Goal: Find specific page/section: Locate a particular part of the current website

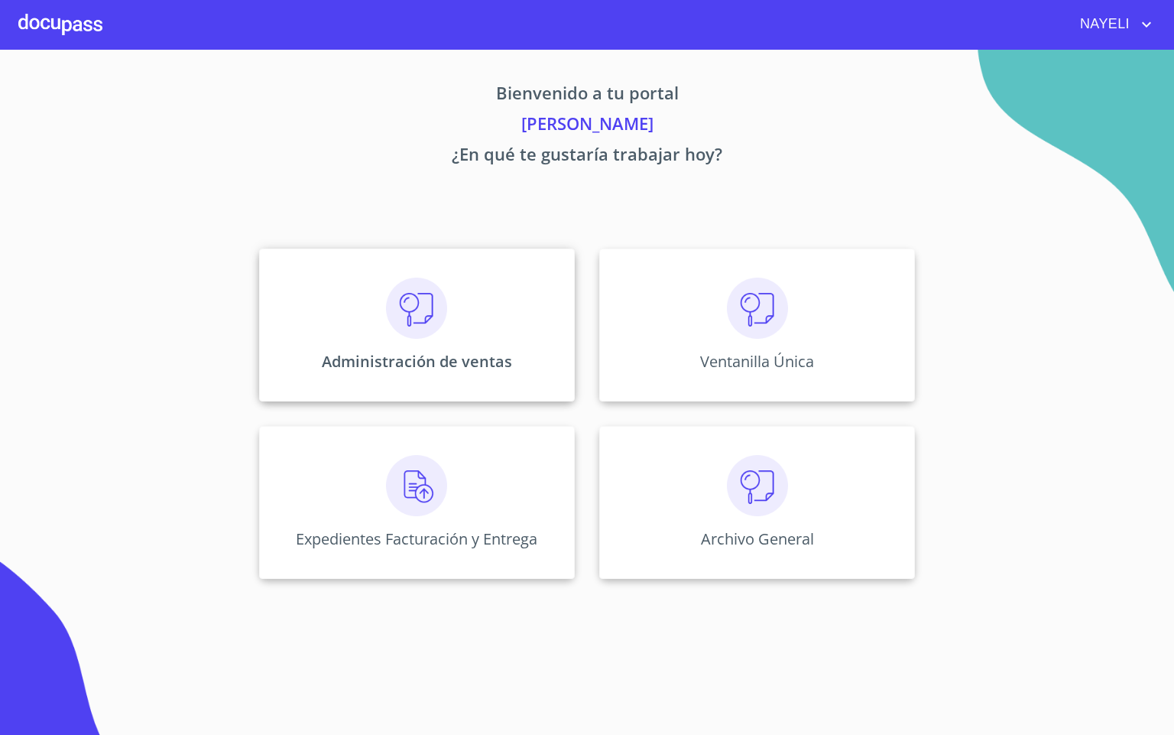
click at [402, 284] on img at bounding box center [416, 307] width 61 height 61
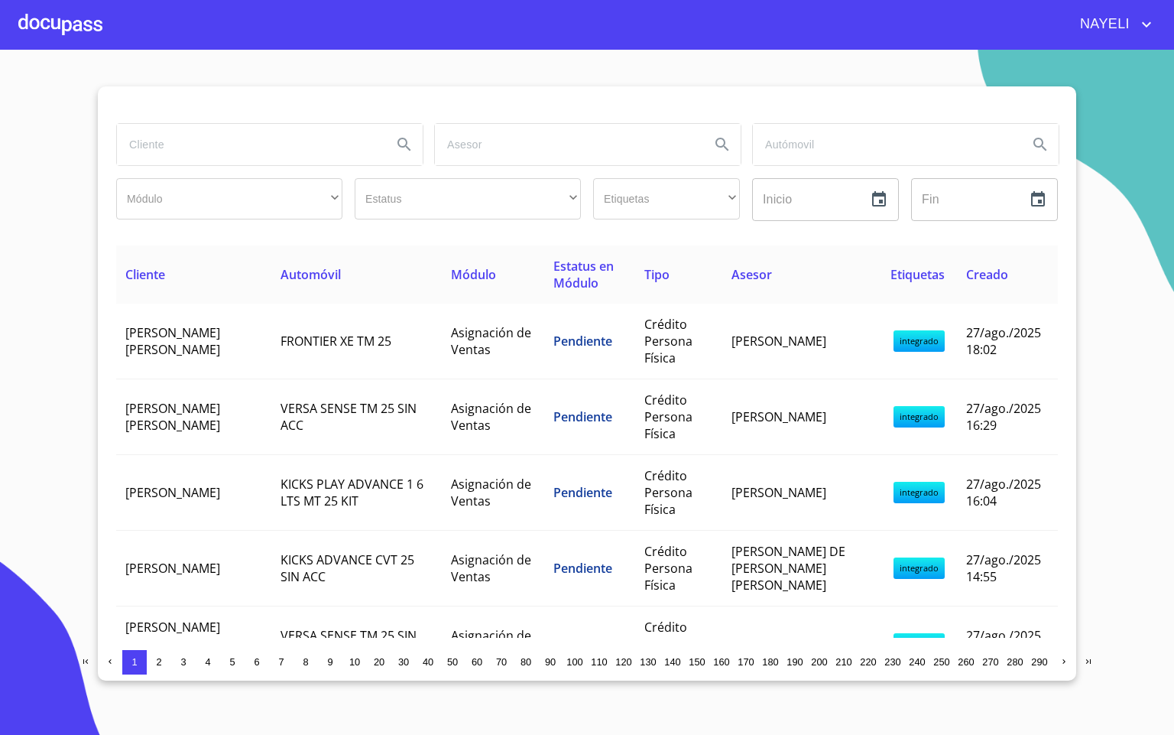
click at [310, 141] on input "search" at bounding box center [248, 144] width 263 height 41
type input "[PERSON_NAME]"
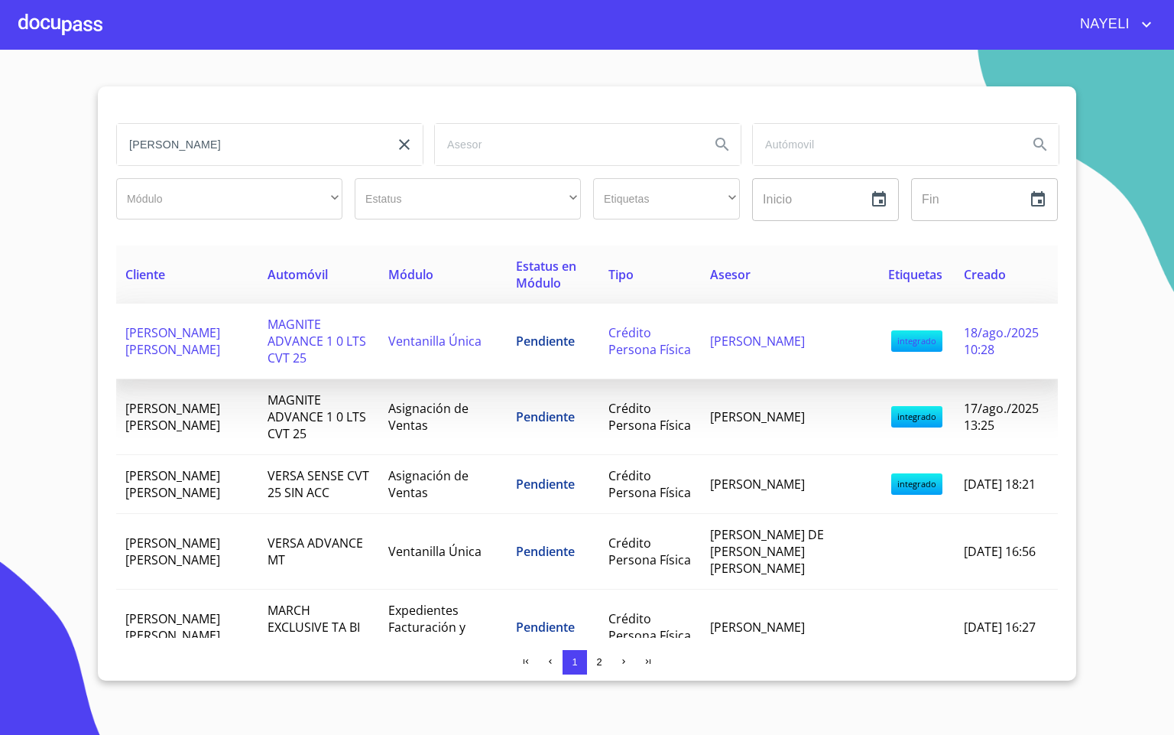
click at [255, 333] on td "[PERSON_NAME] [PERSON_NAME]" at bounding box center [187, 341] width 142 height 76
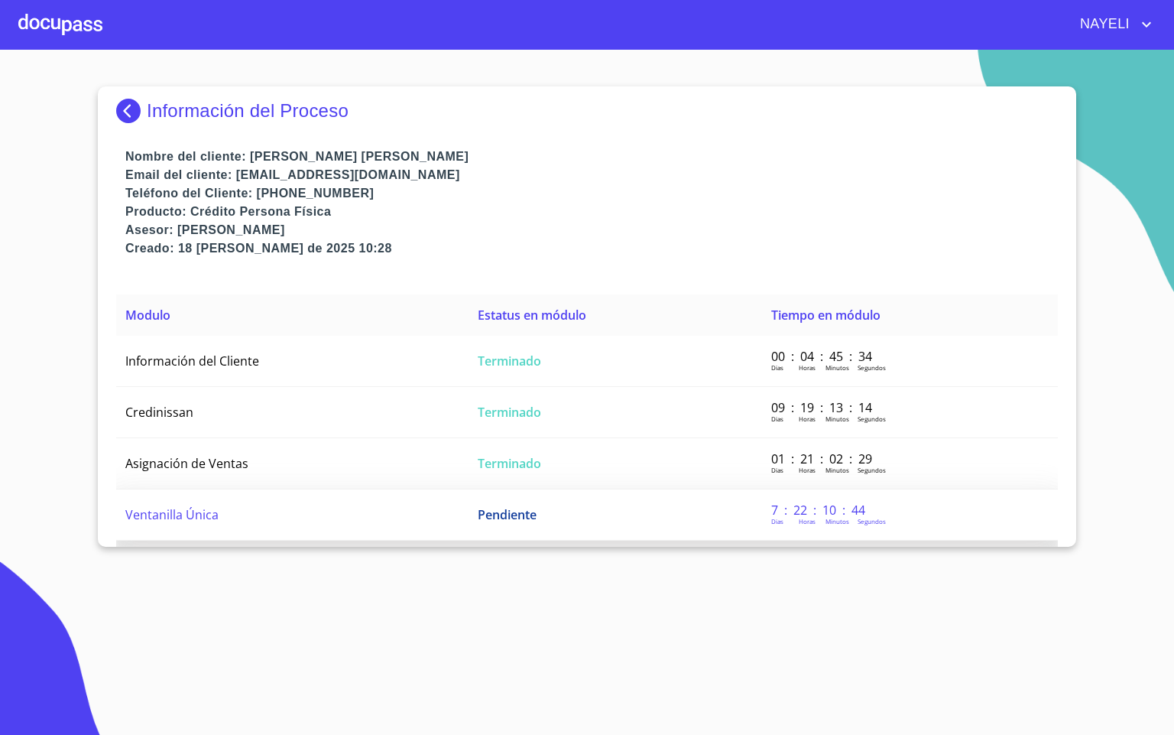
click at [390, 531] on td "Ventanilla Única" at bounding box center [292, 514] width 352 height 51
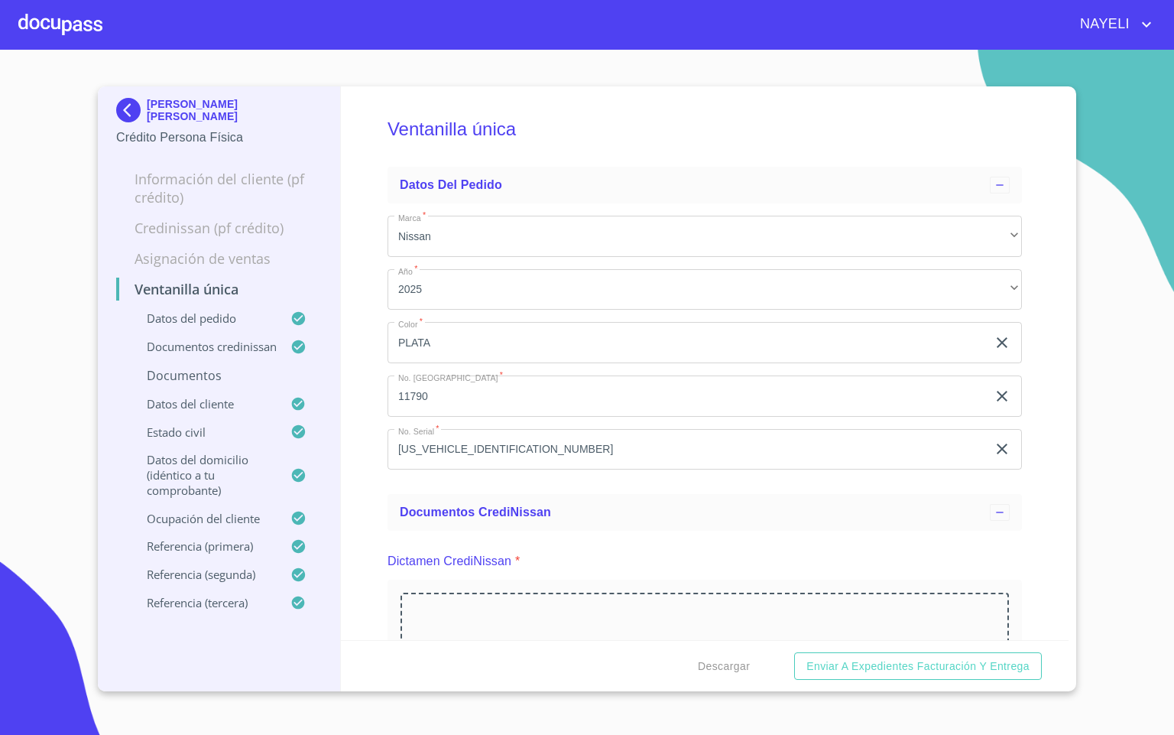
click at [356, 496] on div "Ventanilla única Datos del pedido Marca   * Nissan ​ Año   * 2025 ​ Color   * P…" at bounding box center [705, 362] width 729 height 553
